Goal: Task Accomplishment & Management: Manage account settings

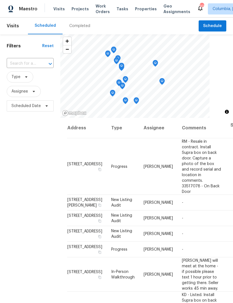
click at [51, 64] on icon "Open" at bounding box center [50, 64] width 7 height 7
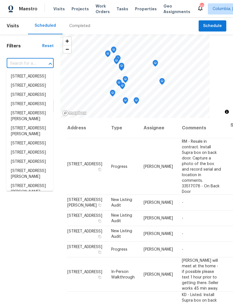
click at [28, 45] on h1 "Filters" at bounding box center [24, 46] width 35 height 6
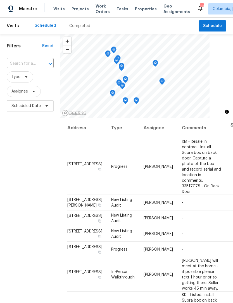
click at [12, 27] on span "Visits" at bounding box center [13, 26] width 12 height 12
click at [35, 92] on icon at bounding box center [34, 91] width 2 height 1
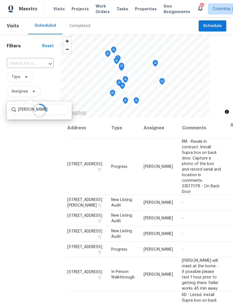
click at [47, 63] on icon "Open" at bounding box center [50, 64] width 7 height 7
type input "Kati"
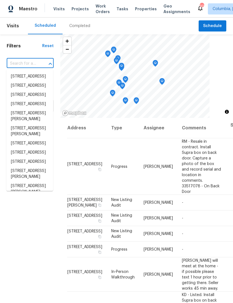
click at [31, 50] on div "Filters Reset ​ Type Assignee Scheduled Date" at bounding box center [30, 197] width 60 height 327
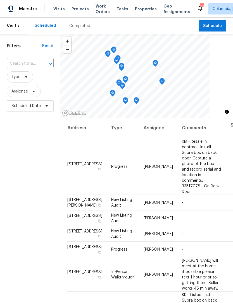
click at [49, 47] on div "Reset" at bounding box center [47, 46] width 11 height 6
click at [46, 46] on div "Reset" at bounding box center [47, 46] width 11 height 6
click at [27, 77] on icon at bounding box center [26, 77] width 4 height 4
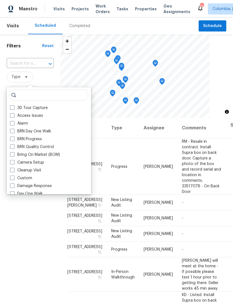
click at [51, 74] on span "Type" at bounding box center [30, 76] width 47 height 11
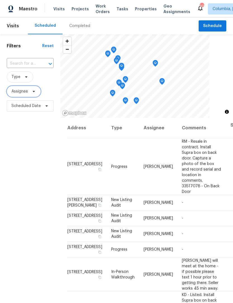
click at [36, 92] on icon at bounding box center [34, 91] width 4 height 4
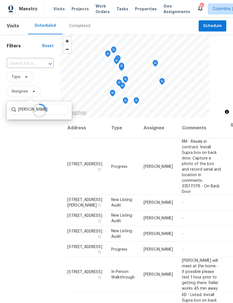
type input "Kati"
click at [24, 163] on div "Filters Reset ​ Type Assignee Scheduled Date" at bounding box center [30, 197] width 60 height 327
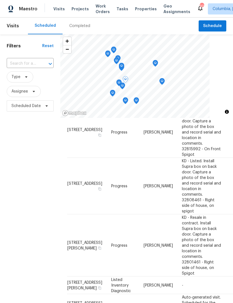
scroll to position [406, 0]
click at [139, 214] on td "[PERSON_NAME]" at bounding box center [158, 186] width 38 height 57
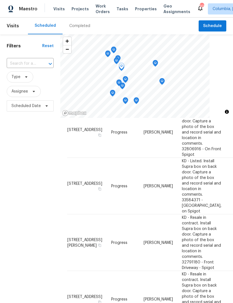
scroll to position [201, 0]
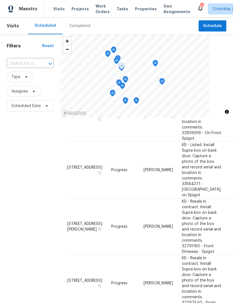
click at [111, 172] on span "Progress" at bounding box center [119, 170] width 16 height 4
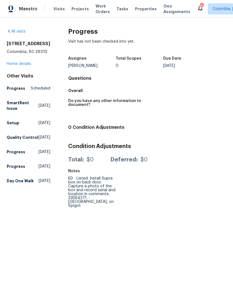
click at [14, 31] on link "All visits" at bounding box center [16, 32] width 19 height 4
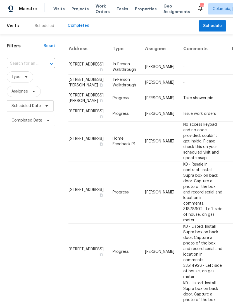
click at [39, 28] on div "Scheduled" at bounding box center [45, 26] width 20 height 6
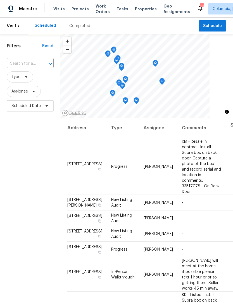
click at [160, 81] on icon "Map marker" at bounding box center [161, 81] width 5 height 6
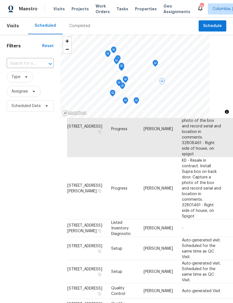
scroll to position [465, 0]
click at [0, 0] on icon at bounding box center [0, 0] width 0 height 0
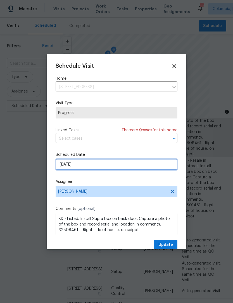
click at [111, 163] on input "[DATE]" at bounding box center [117, 164] width 122 height 11
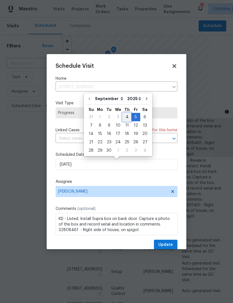
click at [127, 117] on div "4" at bounding box center [127, 117] width 9 height 8
type input "[DATE]"
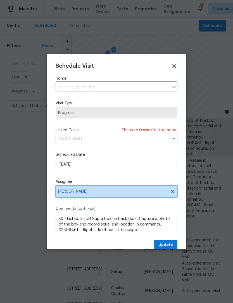
click at [143, 192] on span "[PERSON_NAME]" at bounding box center [112, 192] width 109 height 4
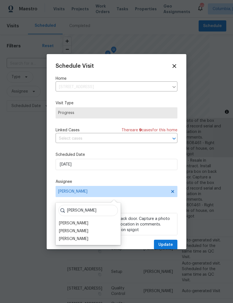
scroll to position [12, 0]
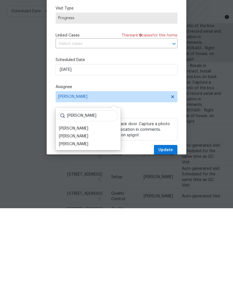
type input "[PERSON_NAME]"
click at [90, 220] on div "[PERSON_NAME]" at bounding box center [88, 224] width 62 height 8
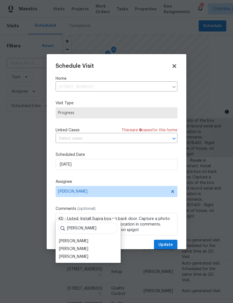
click at [78, 239] on div "[PERSON_NAME]" at bounding box center [73, 242] width 29 height 6
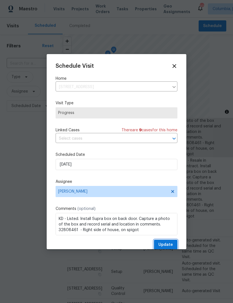
click at [167, 245] on span "Update" at bounding box center [165, 245] width 15 height 7
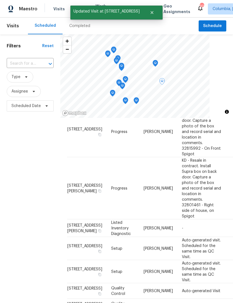
click at [138, 98] on icon "Map marker" at bounding box center [136, 101] width 5 height 6
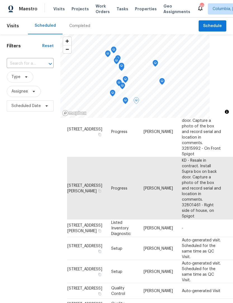
click at [0, 0] on icon at bounding box center [0, 0] width 0 height 0
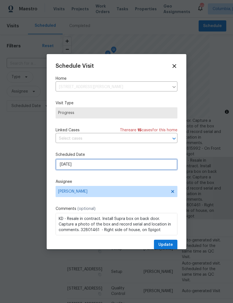
click at [105, 167] on input "[DATE]" at bounding box center [117, 164] width 122 height 11
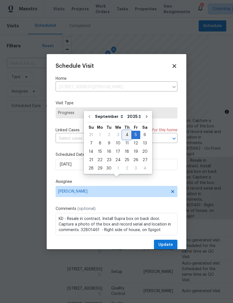
click at [126, 131] on div "4" at bounding box center [127, 135] width 9 height 8
type input "[DATE]"
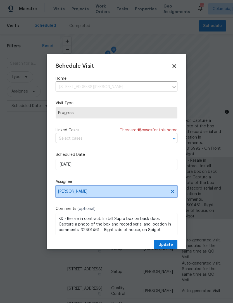
click at [119, 193] on span "[PERSON_NAME]" at bounding box center [112, 192] width 109 height 4
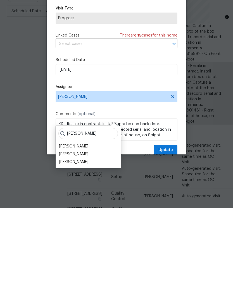
type input "[PERSON_NAME]"
click at [78, 239] on div "[PERSON_NAME]" at bounding box center [73, 242] width 29 height 6
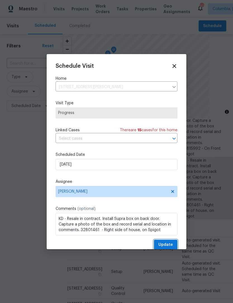
click at [165, 246] on span "Update" at bounding box center [165, 245] width 15 height 7
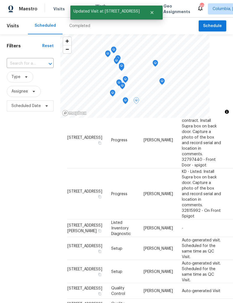
click at [126, 98] on icon "Map marker" at bounding box center [125, 101] width 5 height 6
click at [0, 0] on icon at bounding box center [0, 0] width 0 height 0
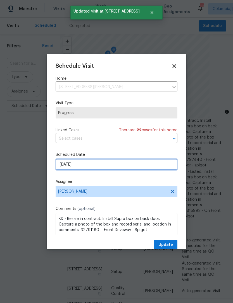
click at [94, 167] on input "[DATE]" at bounding box center [117, 164] width 122 height 11
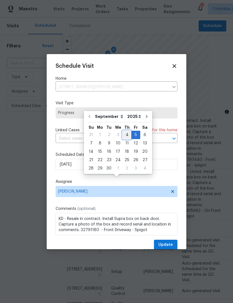
click at [126, 131] on div "4" at bounding box center [127, 135] width 9 height 8
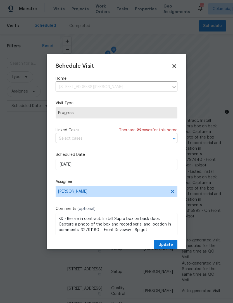
type input "[DATE]"
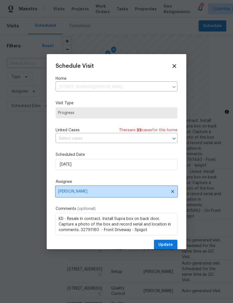
click at [146, 193] on span "[PERSON_NAME]" at bounding box center [112, 192] width 109 height 4
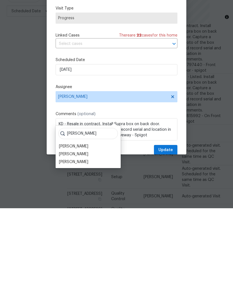
type input "[PERSON_NAME]"
click at [89, 238] on div "[PERSON_NAME]" at bounding box center [88, 242] width 62 height 8
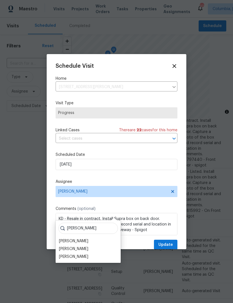
click at [80, 239] on div "[PERSON_NAME]" at bounding box center [73, 242] width 29 height 6
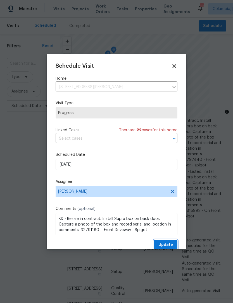
click at [169, 245] on span "Update" at bounding box center [165, 245] width 15 height 7
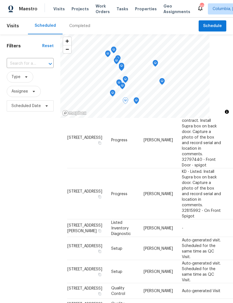
click at [137, 98] on icon "Map marker" at bounding box center [136, 101] width 5 height 6
click at [135, 98] on icon "Map marker" at bounding box center [136, 101] width 5 height 6
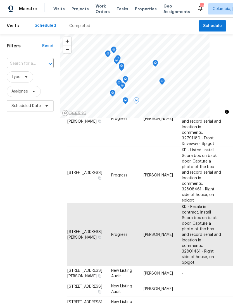
scroll to position [113, 0]
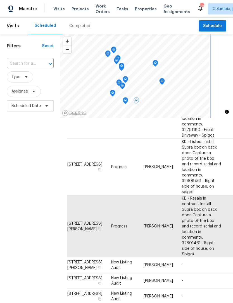
click at [115, 90] on icon "Map marker" at bounding box center [113, 93] width 6 height 7
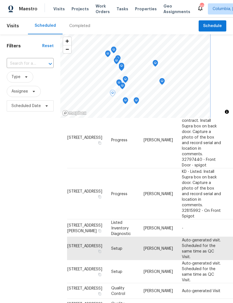
scroll to position [551, 0]
click at [122, 83] on icon "Map marker" at bounding box center [122, 86] width 5 height 6
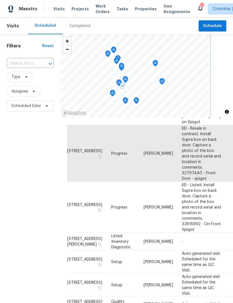
scroll to position [450, 0]
click at [0, 0] on icon at bounding box center [0, 0] width 0 height 0
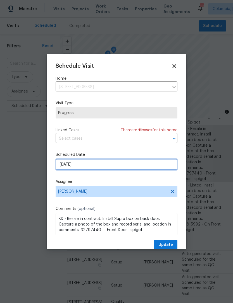
click at [92, 161] on input "[DATE]" at bounding box center [117, 164] width 122 height 11
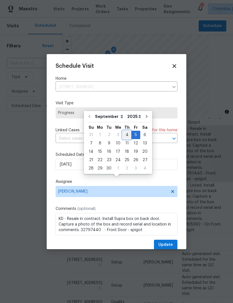
click at [125, 131] on div "4" at bounding box center [127, 135] width 9 height 8
type input "[DATE]"
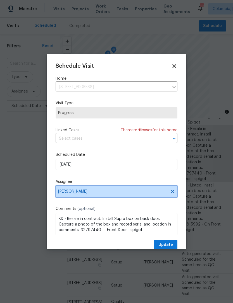
click at [123, 193] on span "[PERSON_NAME]" at bounding box center [112, 192] width 109 height 4
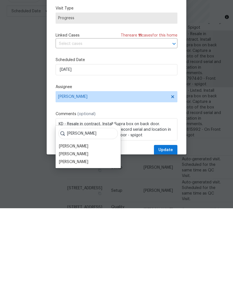
type input "[PERSON_NAME]"
click at [87, 239] on div "[PERSON_NAME]" at bounding box center [73, 242] width 29 height 6
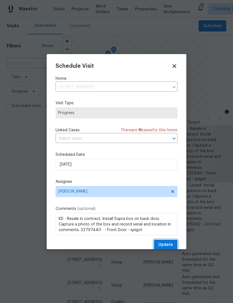
click at [166, 246] on span "Update" at bounding box center [165, 245] width 15 height 7
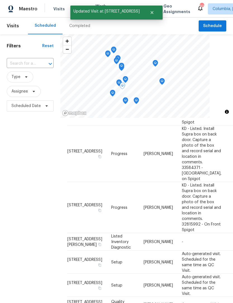
click at [119, 80] on icon "Map marker" at bounding box center [118, 83] width 5 height 6
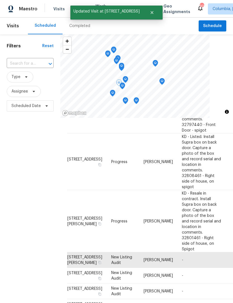
scroll to position [175, 0]
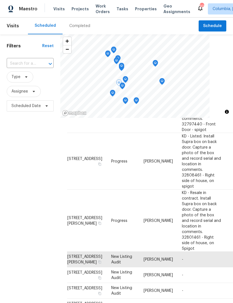
click at [128, 76] on icon "Map marker" at bounding box center [125, 79] width 5 height 6
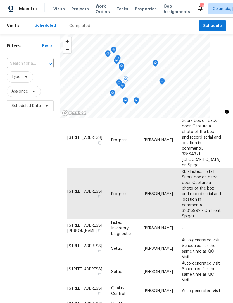
scroll to position [507, 0]
click at [0, 0] on icon at bounding box center [0, 0] width 0 height 0
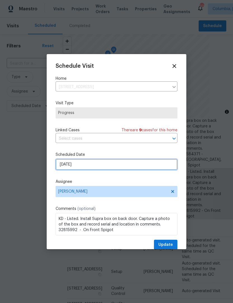
click at [92, 161] on input "[DATE]" at bounding box center [117, 164] width 122 height 11
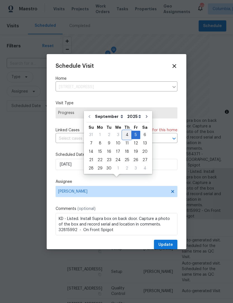
click at [125, 131] on div "4" at bounding box center [127, 135] width 9 height 8
type input "[DATE]"
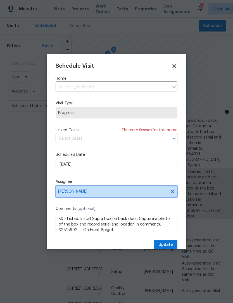
click at [132, 193] on span "[PERSON_NAME]" at bounding box center [112, 192] width 109 height 4
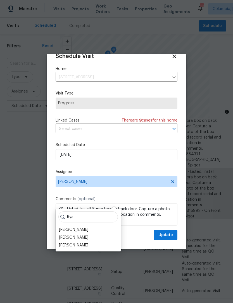
scroll to position [11, 0]
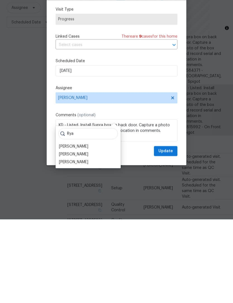
type input "Rya"
click at [80, 228] on div "[PERSON_NAME]" at bounding box center [73, 231] width 29 height 6
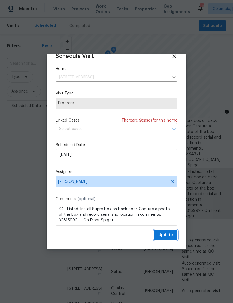
click at [168, 234] on span "Update" at bounding box center [165, 235] width 15 height 7
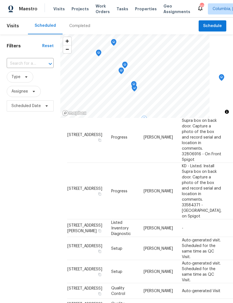
click at [113, 39] on icon "Map marker" at bounding box center [113, 42] width 5 height 6
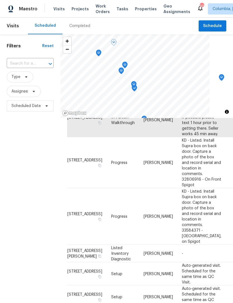
scroll to position [437, 0]
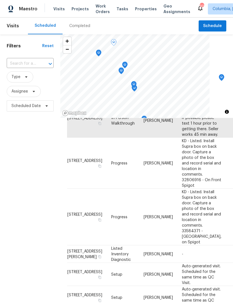
click at [98, 52] on icon "Map marker" at bounding box center [99, 52] width 2 height 1
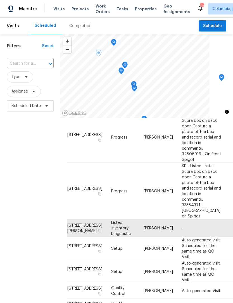
scroll to position [468, 0]
click at [123, 62] on icon "Map marker" at bounding box center [124, 65] width 5 height 6
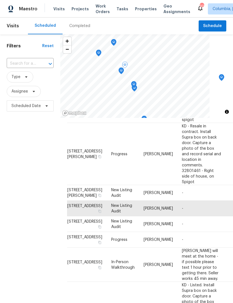
scroll to position [306, 0]
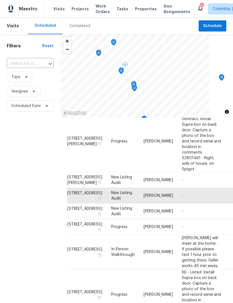
click at [120, 70] on icon "Map marker" at bounding box center [121, 70] width 2 height 1
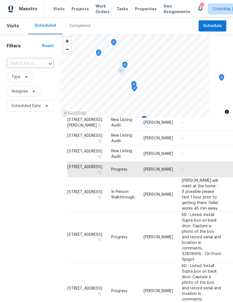
scroll to position [366, 0]
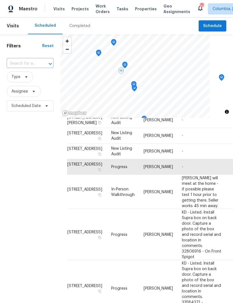
click at [134, 82] on icon "Map marker" at bounding box center [133, 85] width 5 height 6
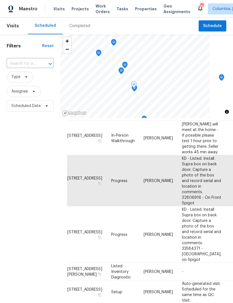
scroll to position [425, 0]
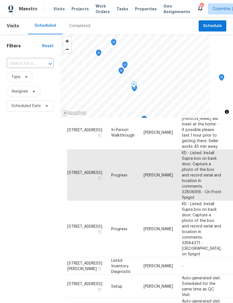
click at [133, 81] on icon "Map marker" at bounding box center [134, 84] width 6 height 7
click at [133, 85] on icon "Map marker" at bounding box center [134, 88] width 6 height 7
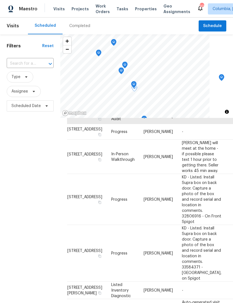
scroll to position [426, 0]
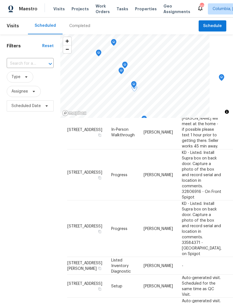
click at [133, 82] on icon "Map marker" at bounding box center [133, 85] width 5 height 6
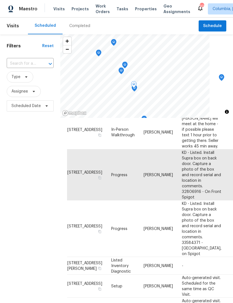
click at [0, 0] on icon at bounding box center [0, 0] width 0 height 0
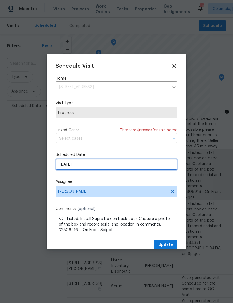
click at [61, 169] on input "[DATE]" at bounding box center [117, 164] width 122 height 11
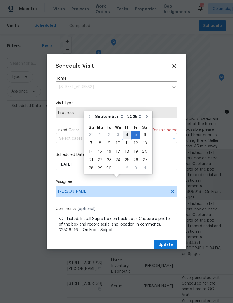
click at [125, 131] on div "4" at bounding box center [127, 135] width 9 height 8
type input "[DATE]"
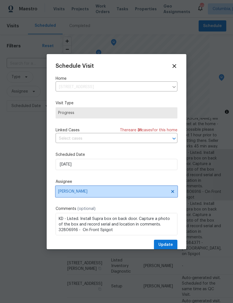
click at [62, 193] on span "[PERSON_NAME]" at bounding box center [112, 192] width 109 height 4
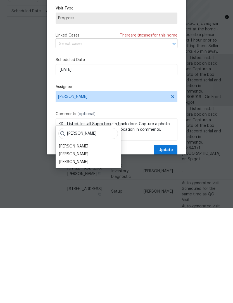
type input "[PERSON_NAME]"
click at [65, 239] on div "[PERSON_NAME]" at bounding box center [73, 242] width 29 height 6
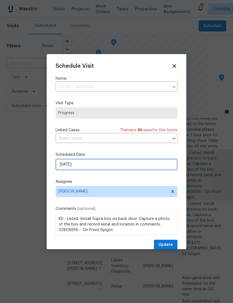
click at [66, 167] on input "[DATE]" at bounding box center [117, 164] width 122 height 11
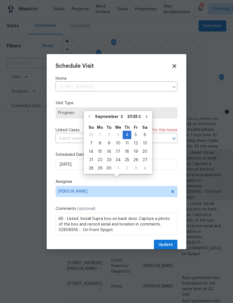
click at [95, 182] on label "Assignee" at bounding box center [117, 182] width 122 height 6
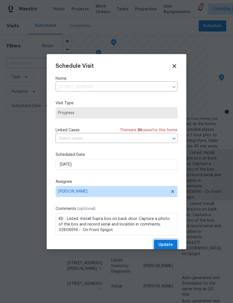
click at [166, 246] on span "Update" at bounding box center [165, 245] width 15 height 7
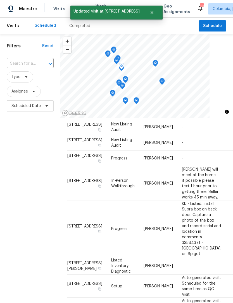
click at [10, 20] on span "Visits" at bounding box center [13, 26] width 12 height 12
